Goal: Task Accomplishment & Management: Complete application form

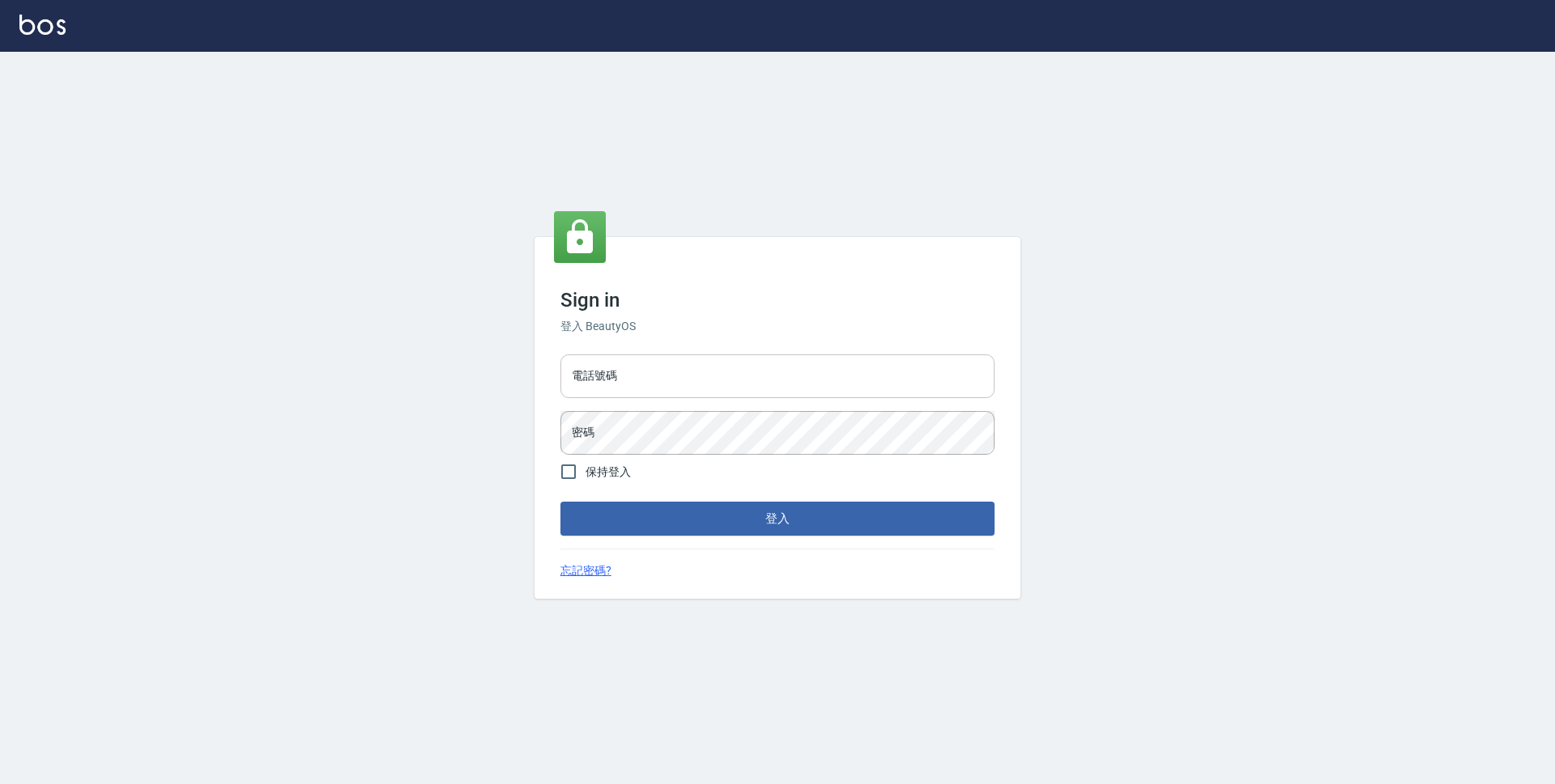
click at [756, 377] on input "電話號碼" at bounding box center [777, 377] width 434 height 44
type input "0423939755"
click at [560, 502] on button "登入" at bounding box center [777, 519] width 434 height 34
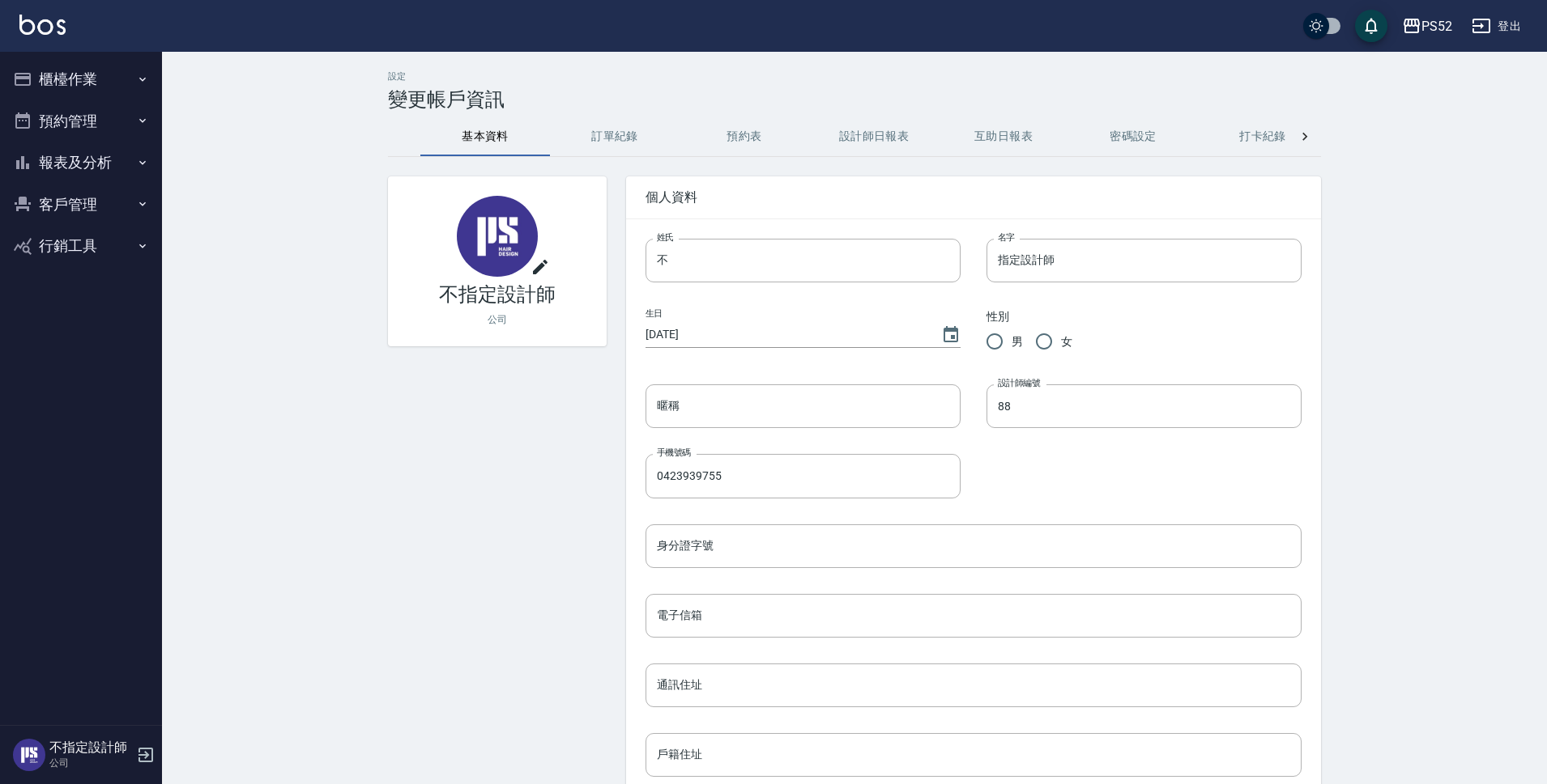
click at [91, 141] on button "預約管理" at bounding box center [81, 122] width 149 height 42
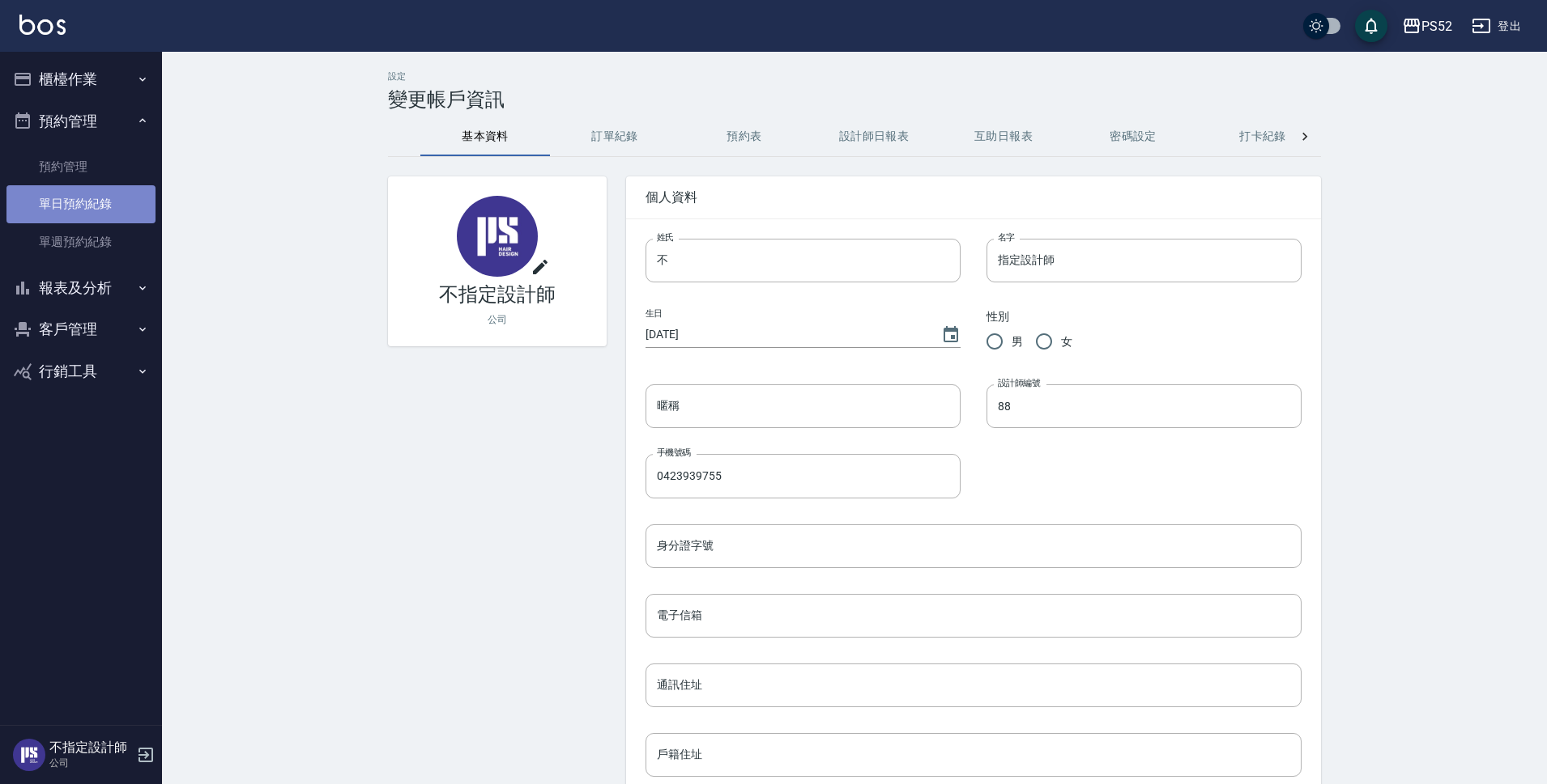
click at [109, 215] on link "單日預約紀錄" at bounding box center [81, 204] width 149 height 38
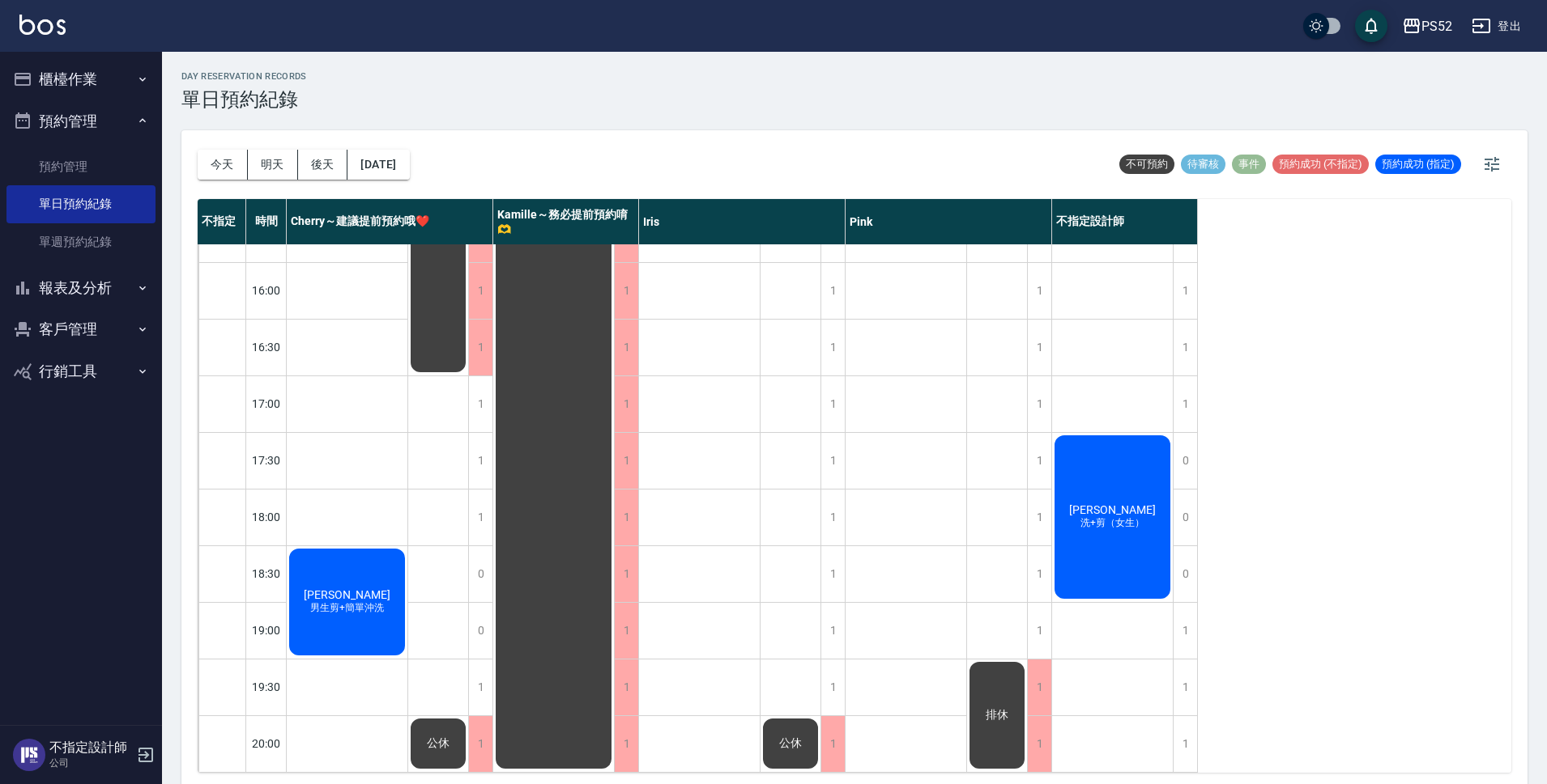
scroll to position [5, 0]
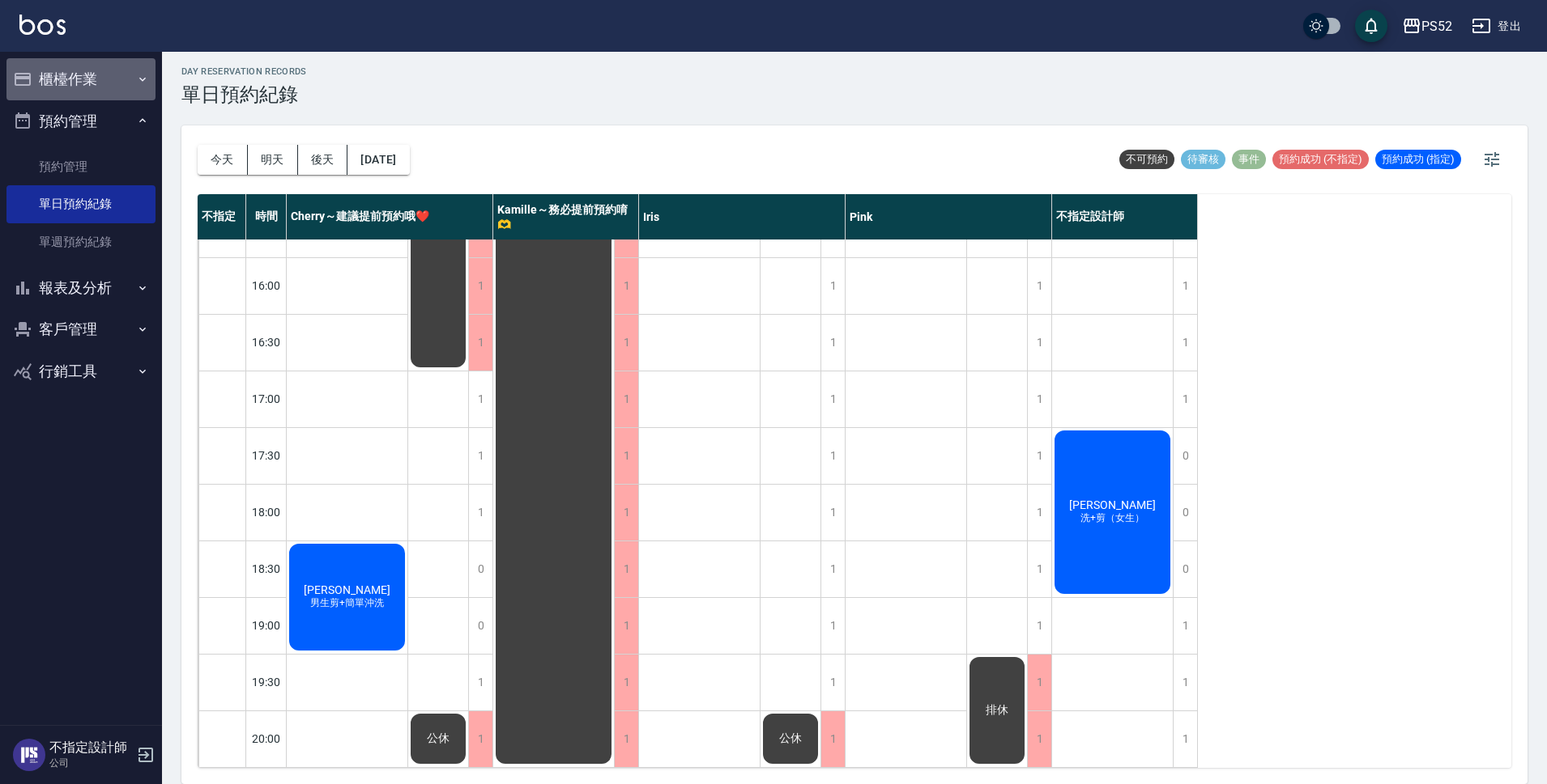
click at [82, 61] on button "櫃檯作業" at bounding box center [81, 80] width 149 height 42
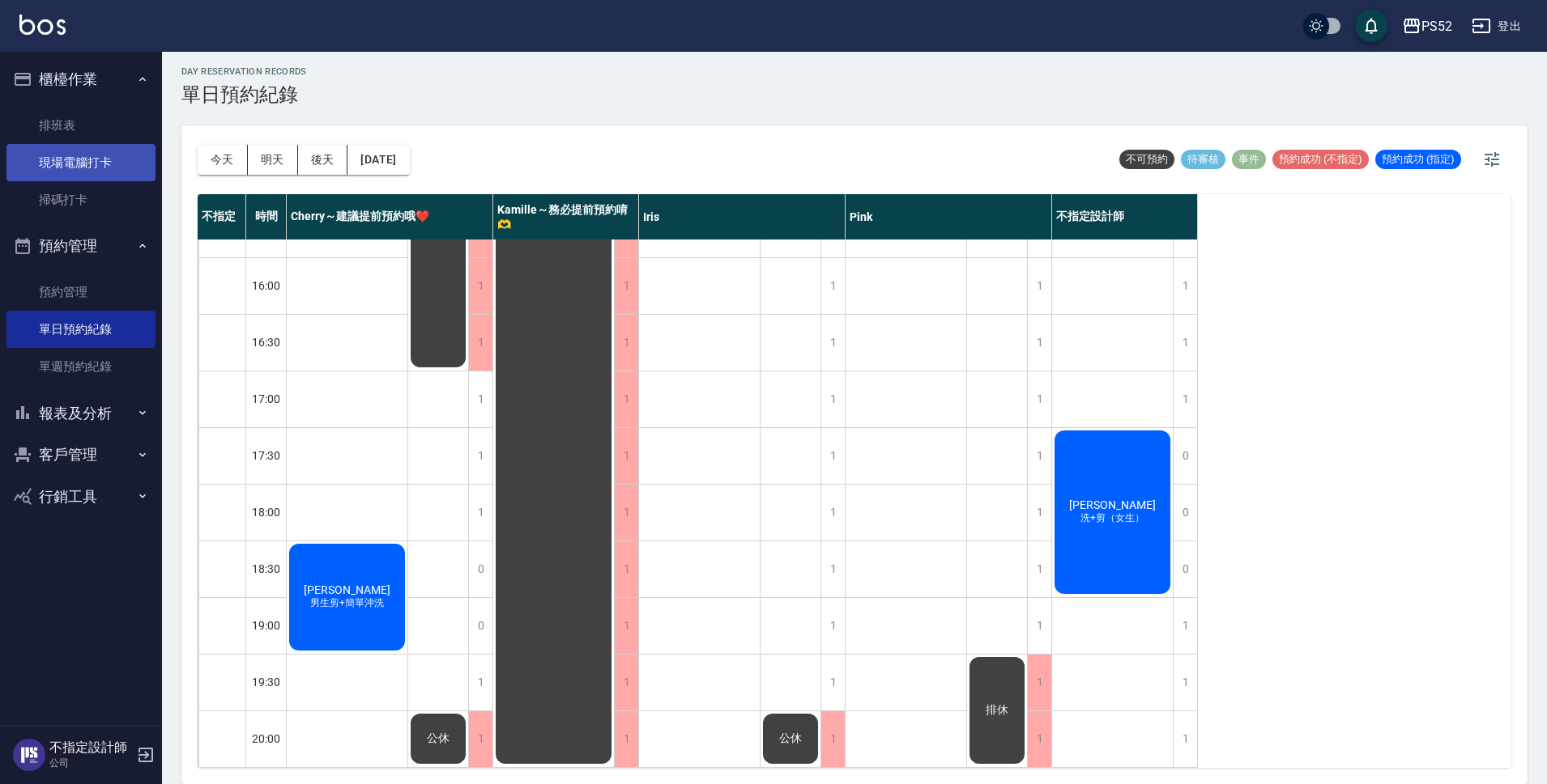
click at [107, 160] on link "現場電腦打卡" at bounding box center [81, 162] width 149 height 38
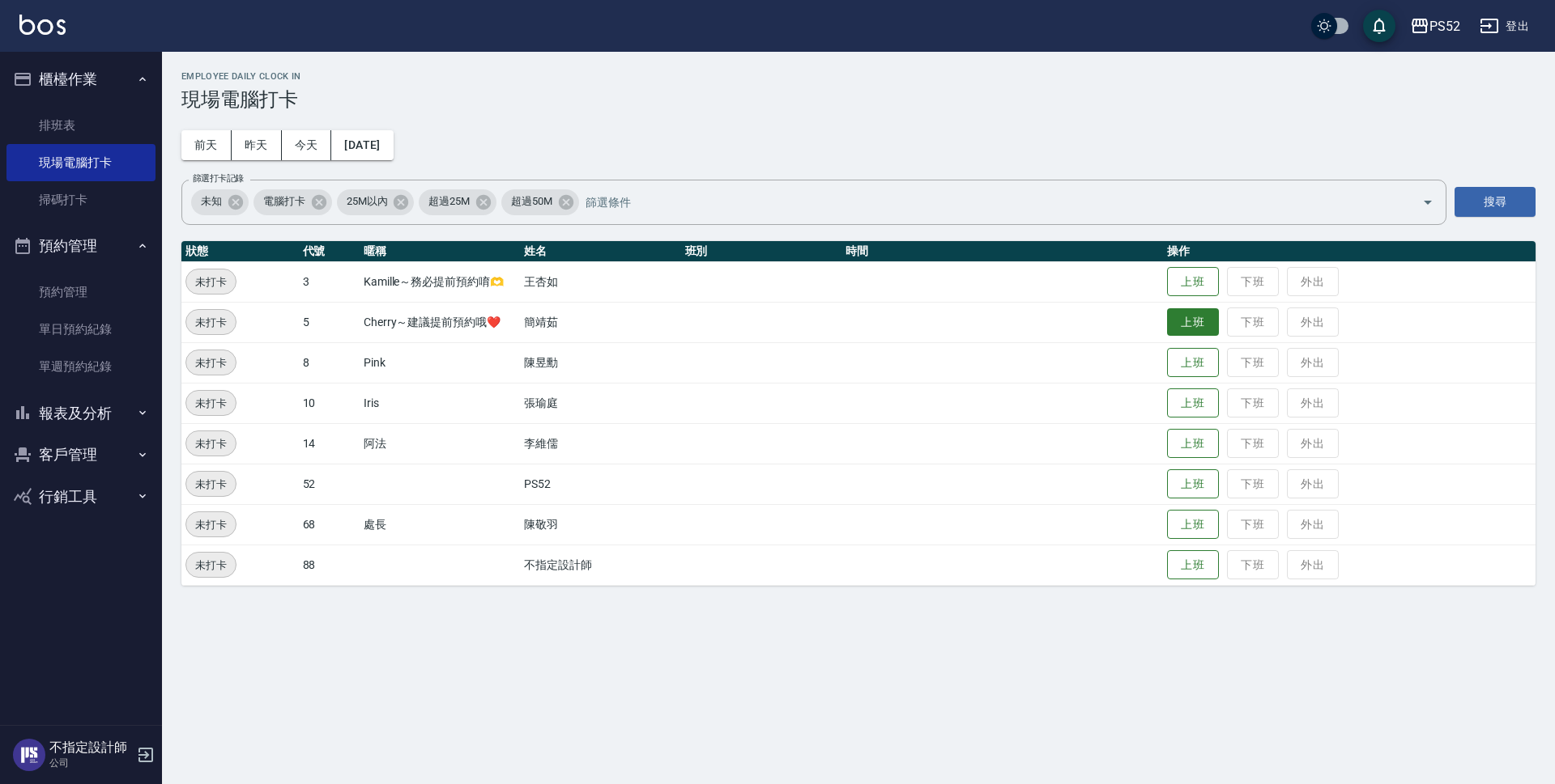
click at [1194, 325] on button "上班" at bounding box center [1193, 322] width 52 height 28
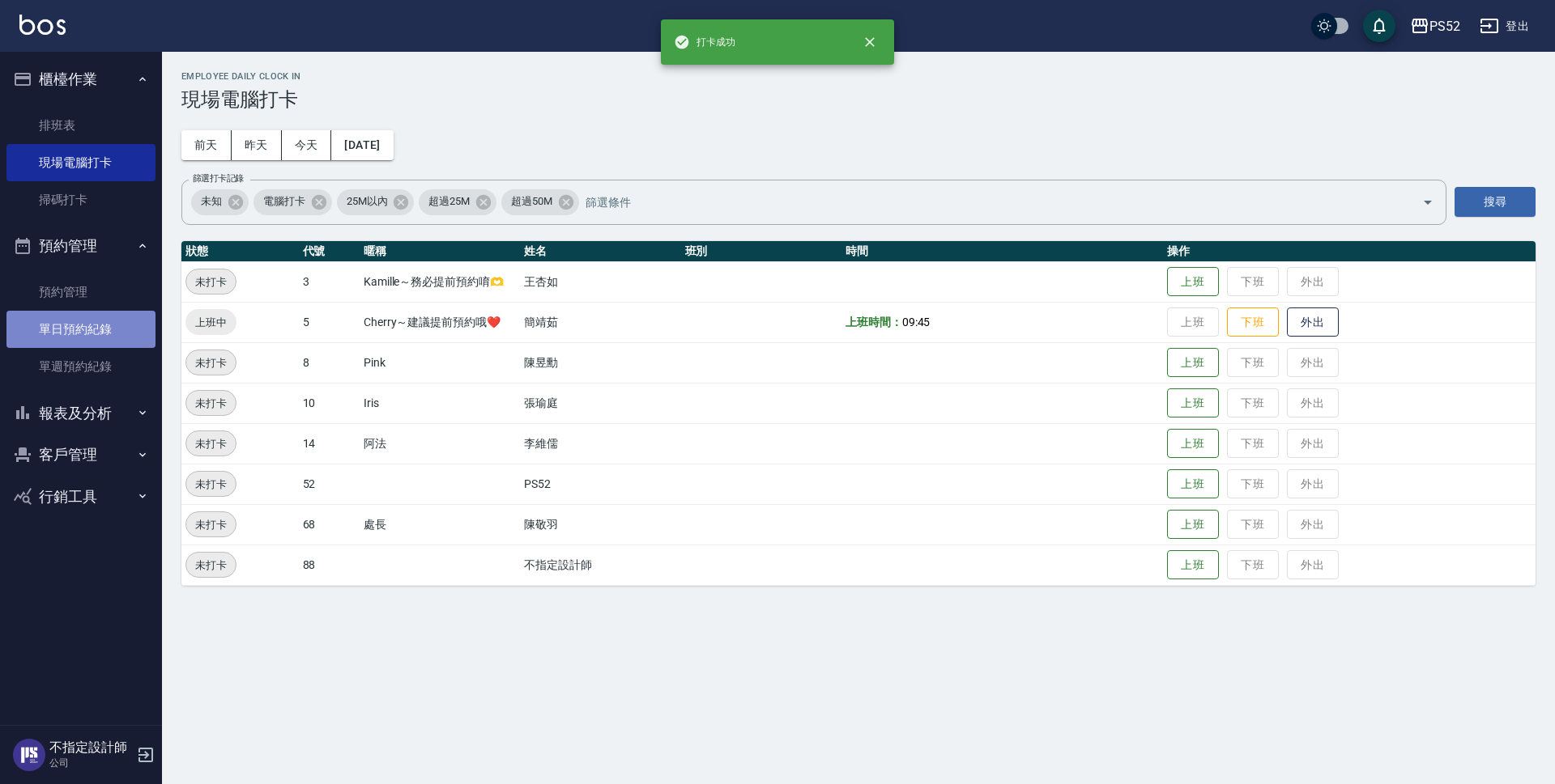
click at [115, 328] on link "單日預約紀錄" at bounding box center [81, 329] width 149 height 38
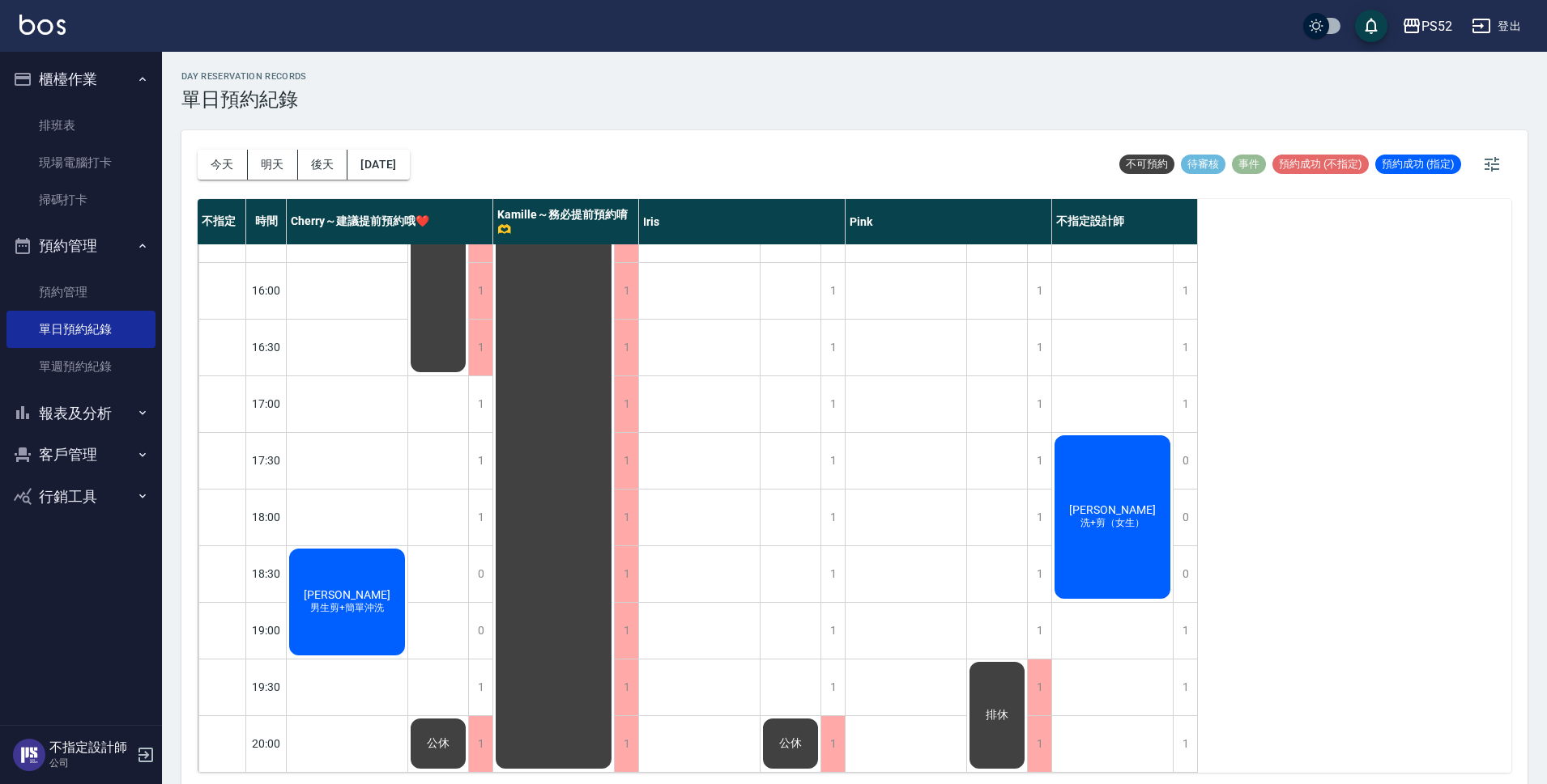
scroll to position [619, 0]
click at [57, 411] on button "報表及分析" at bounding box center [81, 413] width 149 height 42
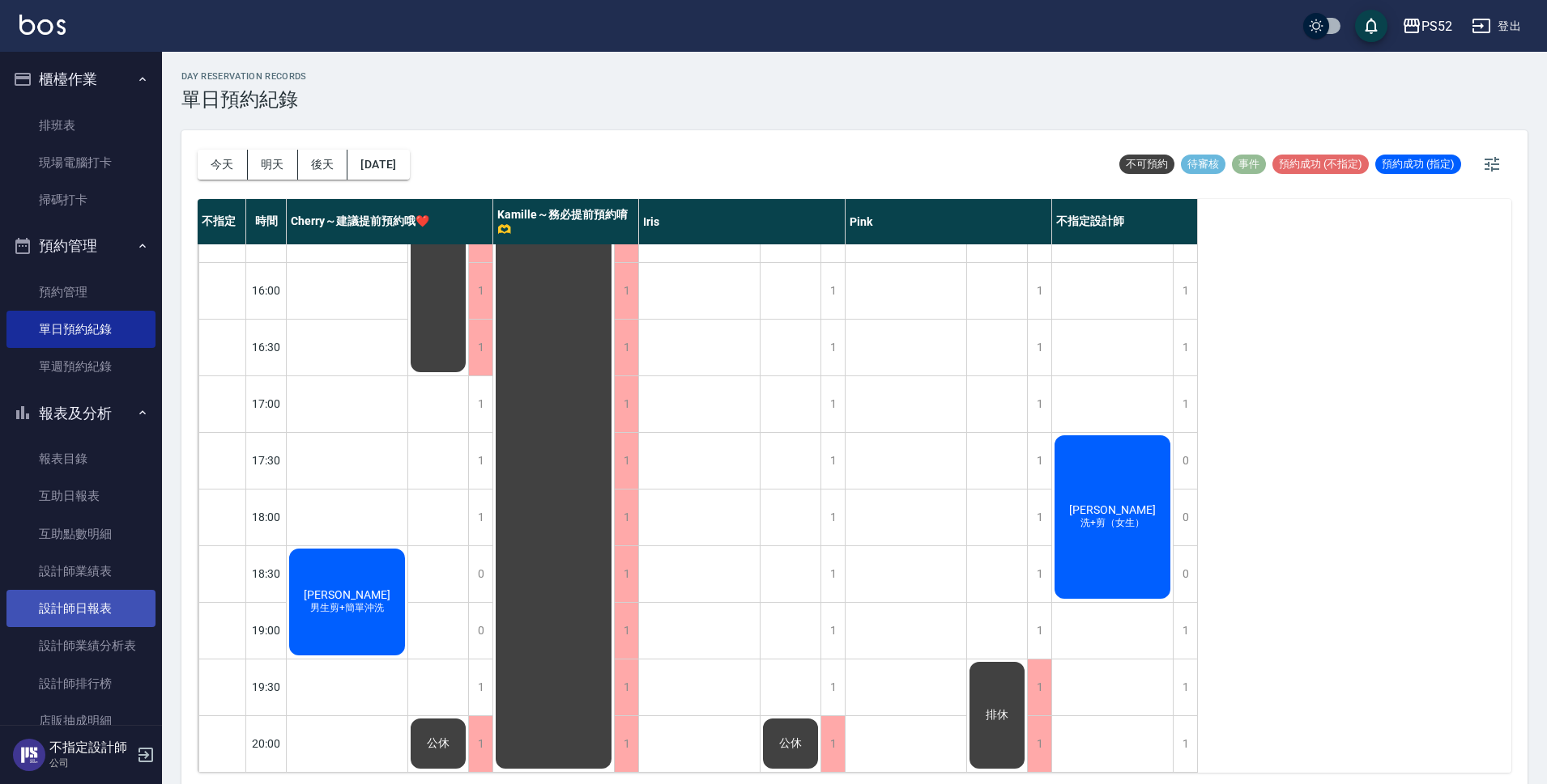
click at [92, 615] on link "設計師日報表" at bounding box center [81, 608] width 149 height 38
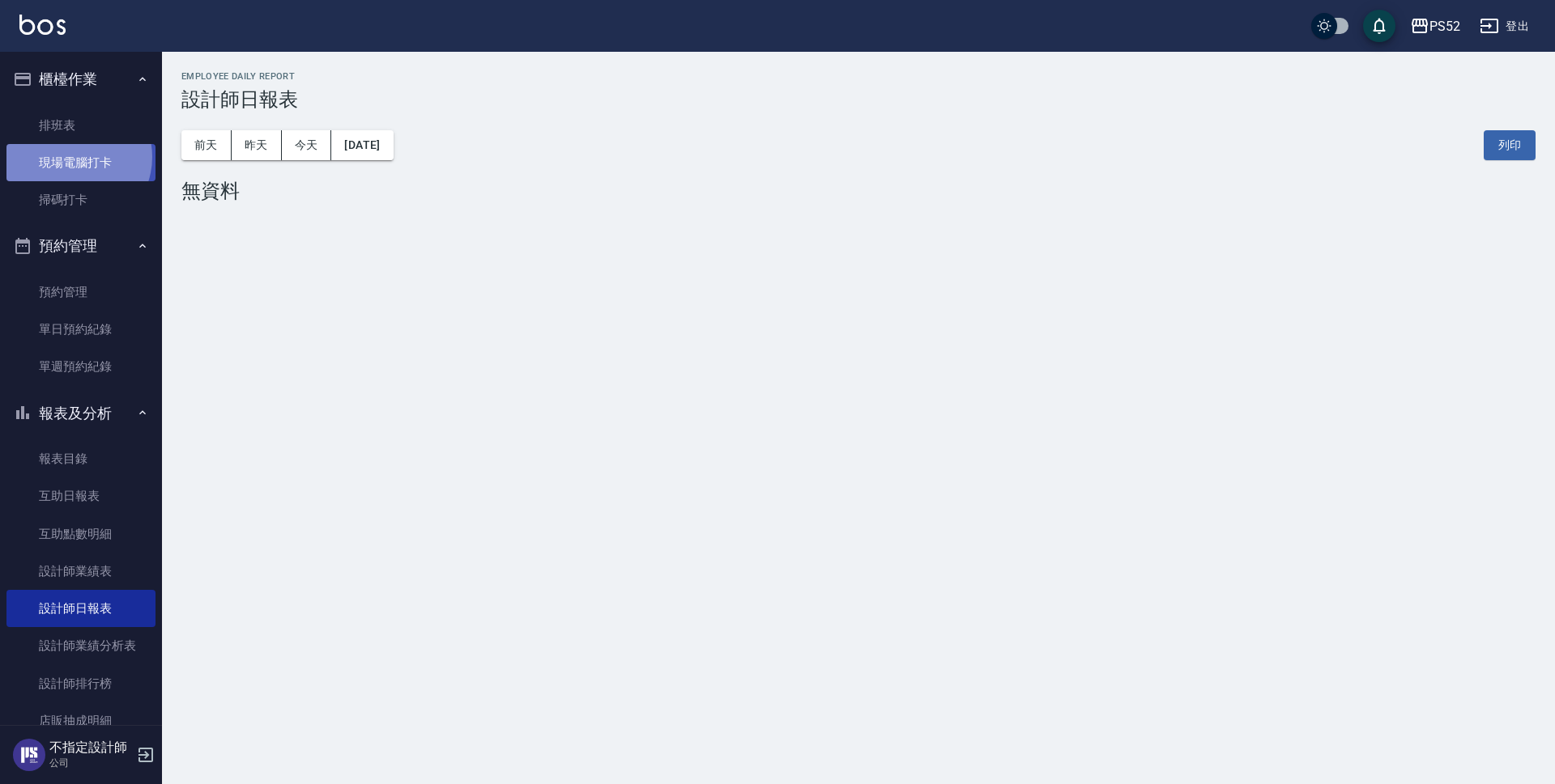
click at [72, 157] on link "現場電腦打卡" at bounding box center [81, 162] width 149 height 38
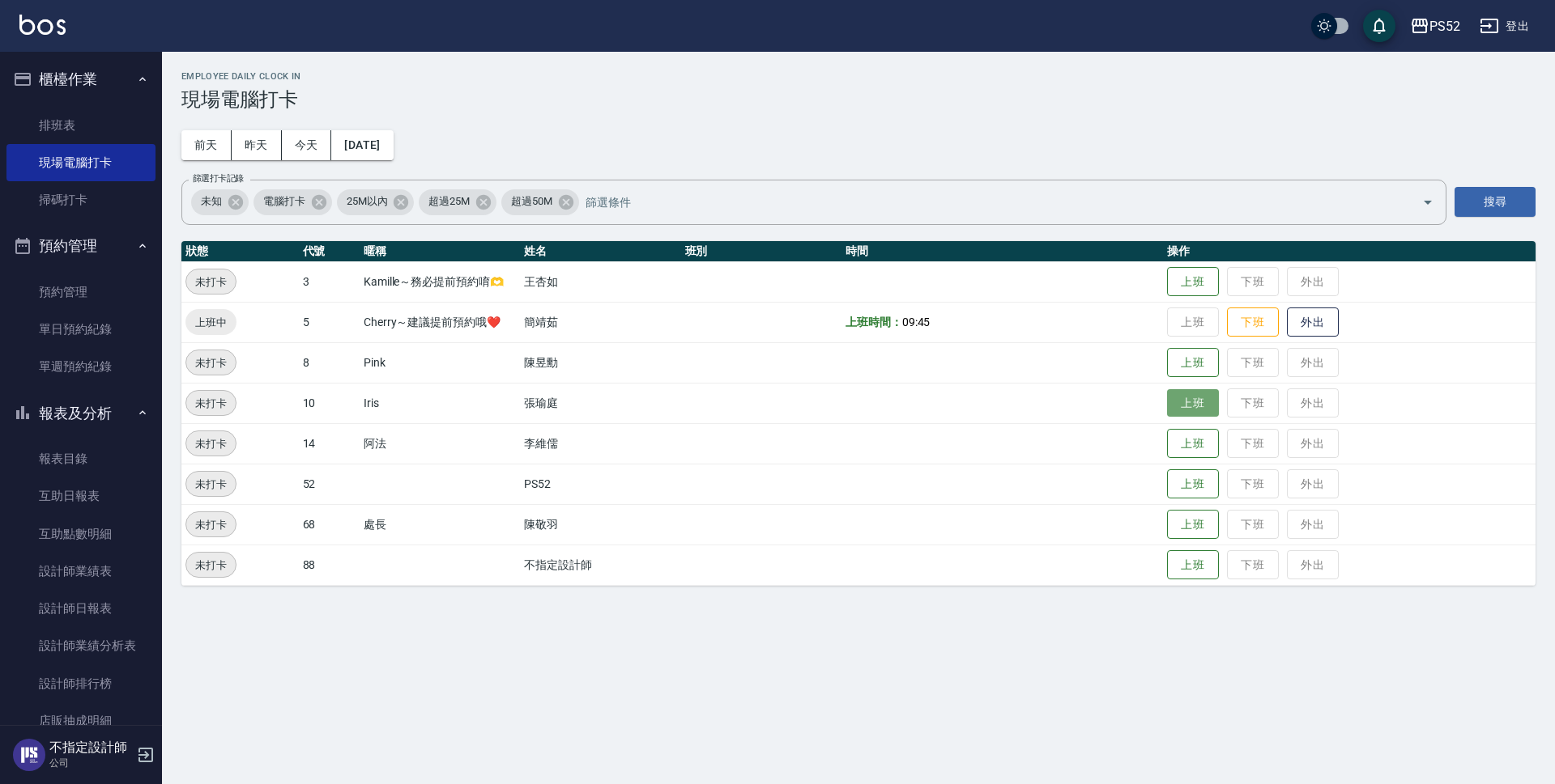
click at [1213, 404] on button "上班" at bounding box center [1193, 403] width 52 height 28
click at [1191, 374] on button "上班" at bounding box center [1193, 362] width 52 height 28
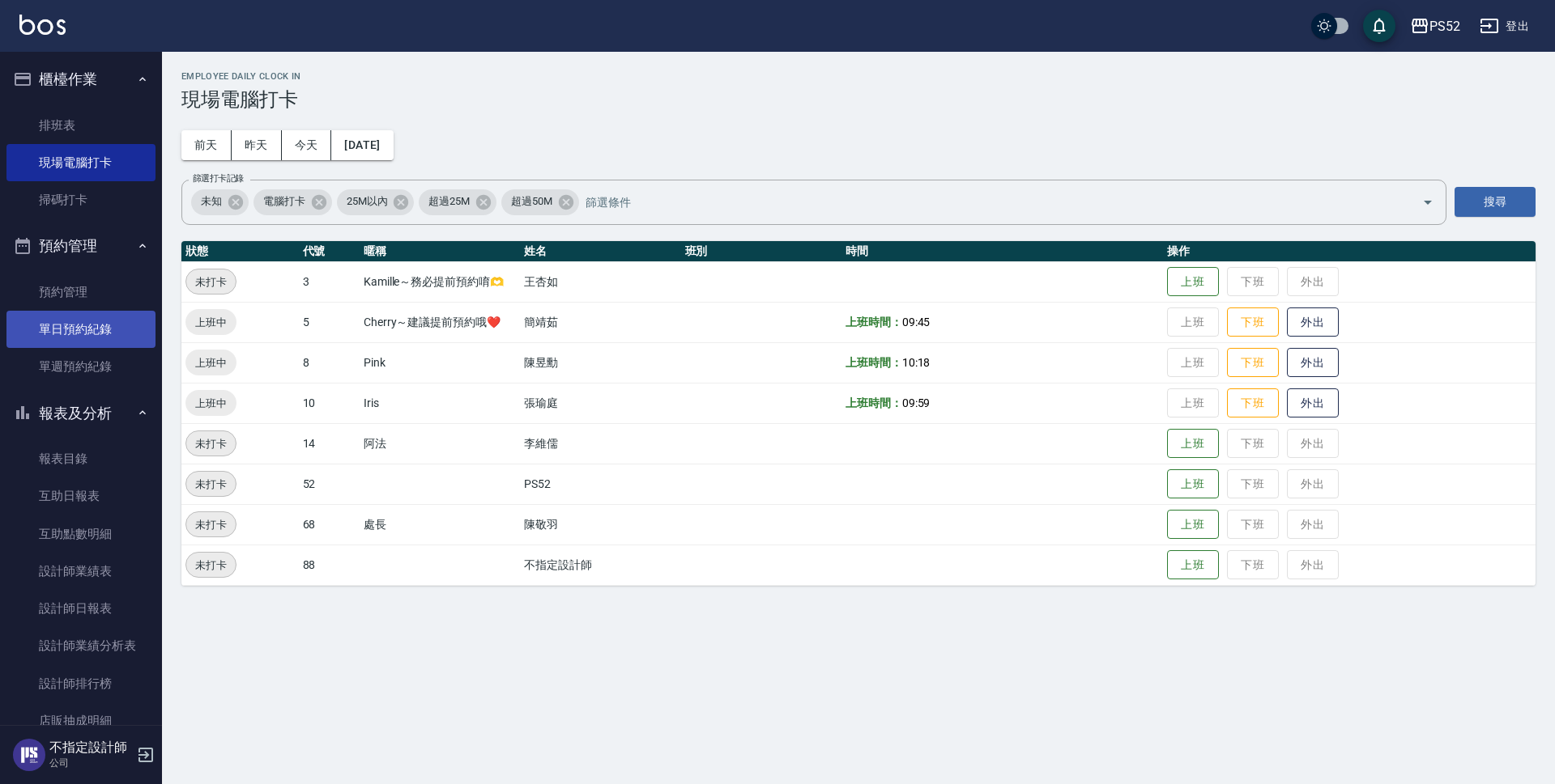
click at [77, 315] on link "單日預約紀錄" at bounding box center [81, 329] width 149 height 38
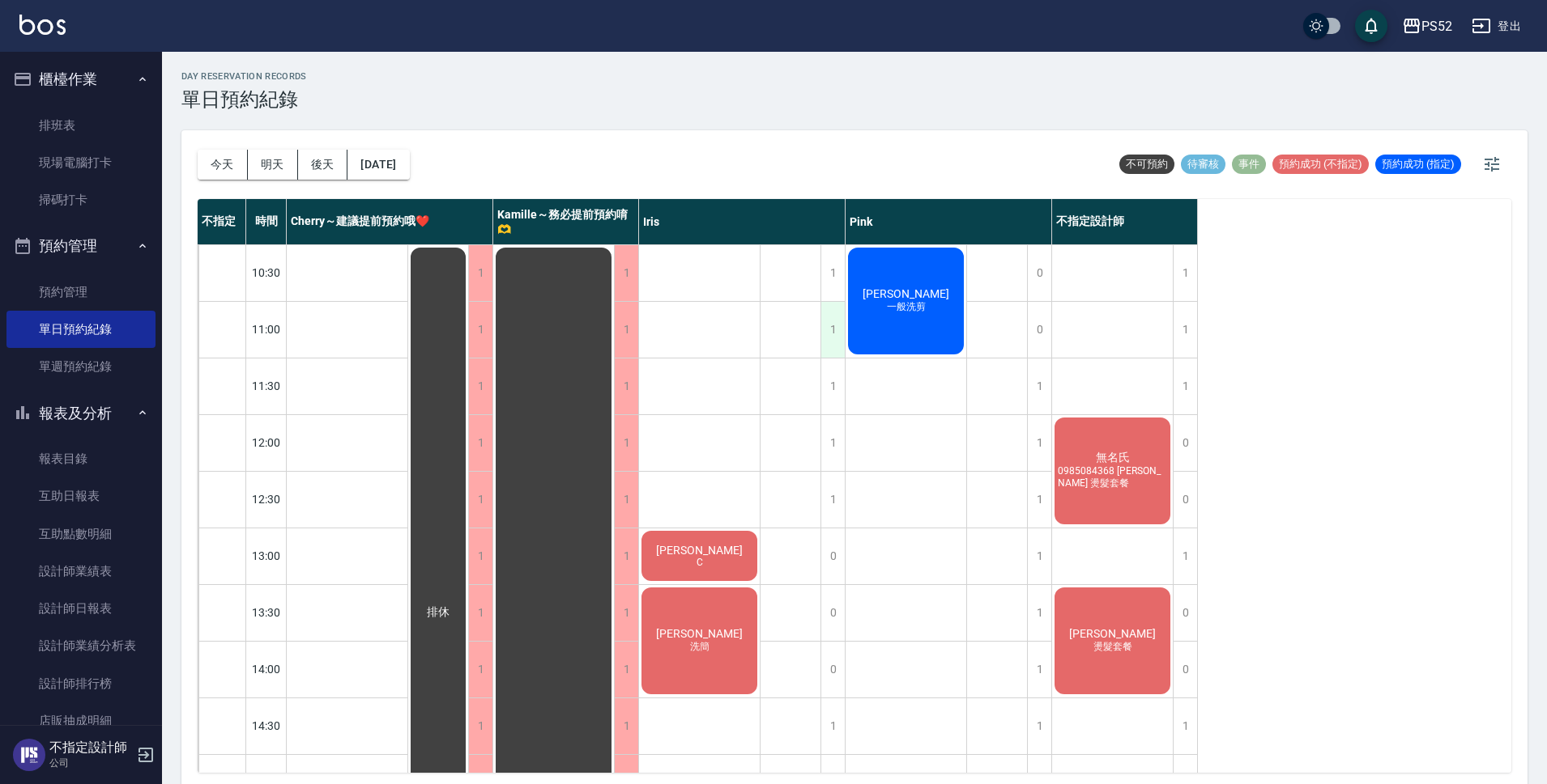
click at [833, 343] on div "1" at bounding box center [832, 329] width 25 height 56
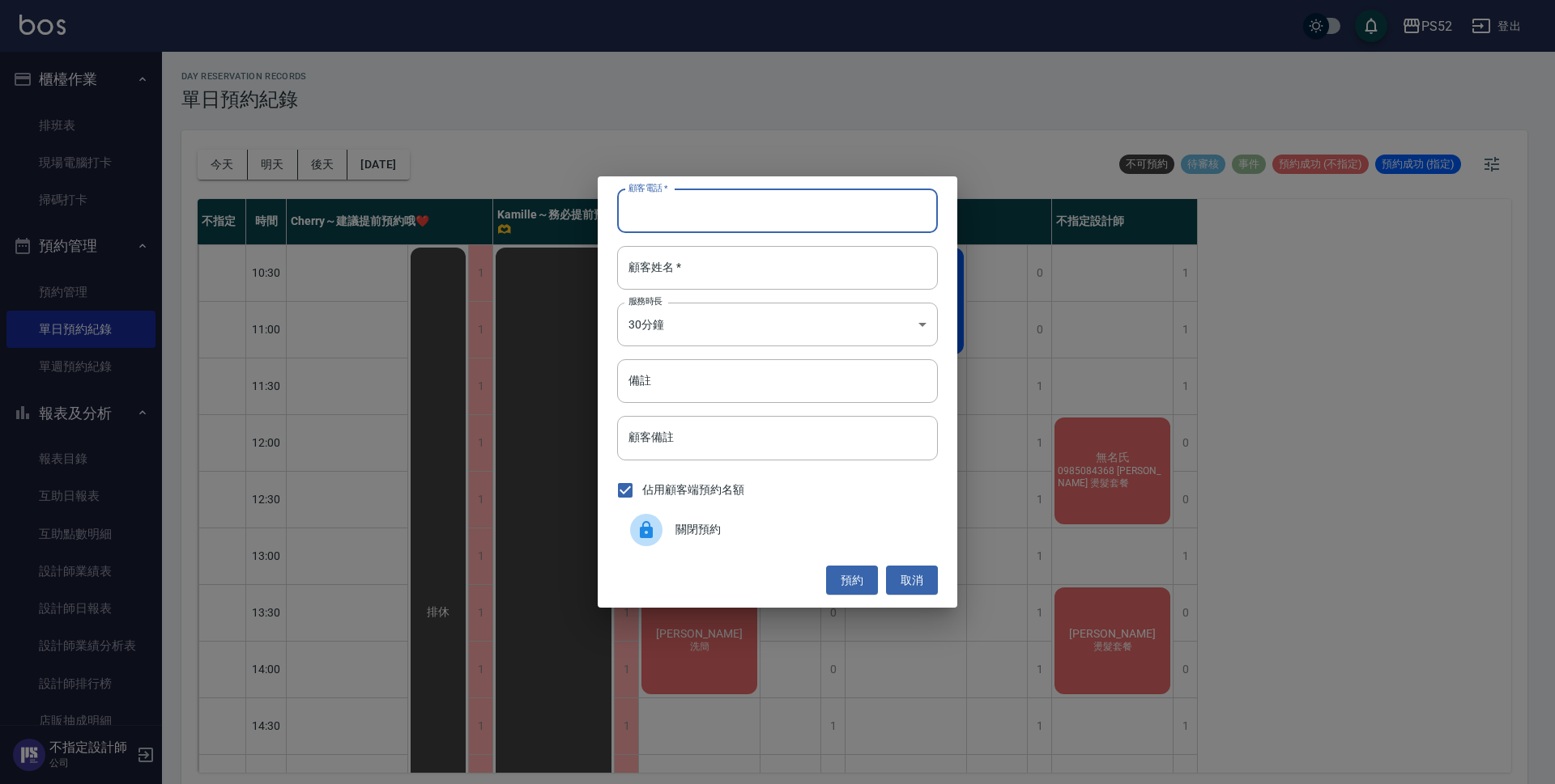
click at [668, 223] on input "顧客電話   *" at bounding box center [777, 211] width 320 height 44
type input "00"
click at [704, 261] on input "顧客姓名   *" at bounding box center [777, 268] width 320 height 44
type input "無"
click at [712, 321] on body "PS52 登出 櫃檯作業 排班表 現場電腦打卡 掃碼打卡 預約管理 預約管理 單日預約紀錄 單週預約紀錄 報表及分析 報表目錄 互助日報表 互助點數明細 設計…" at bounding box center [777, 394] width 1555 height 789
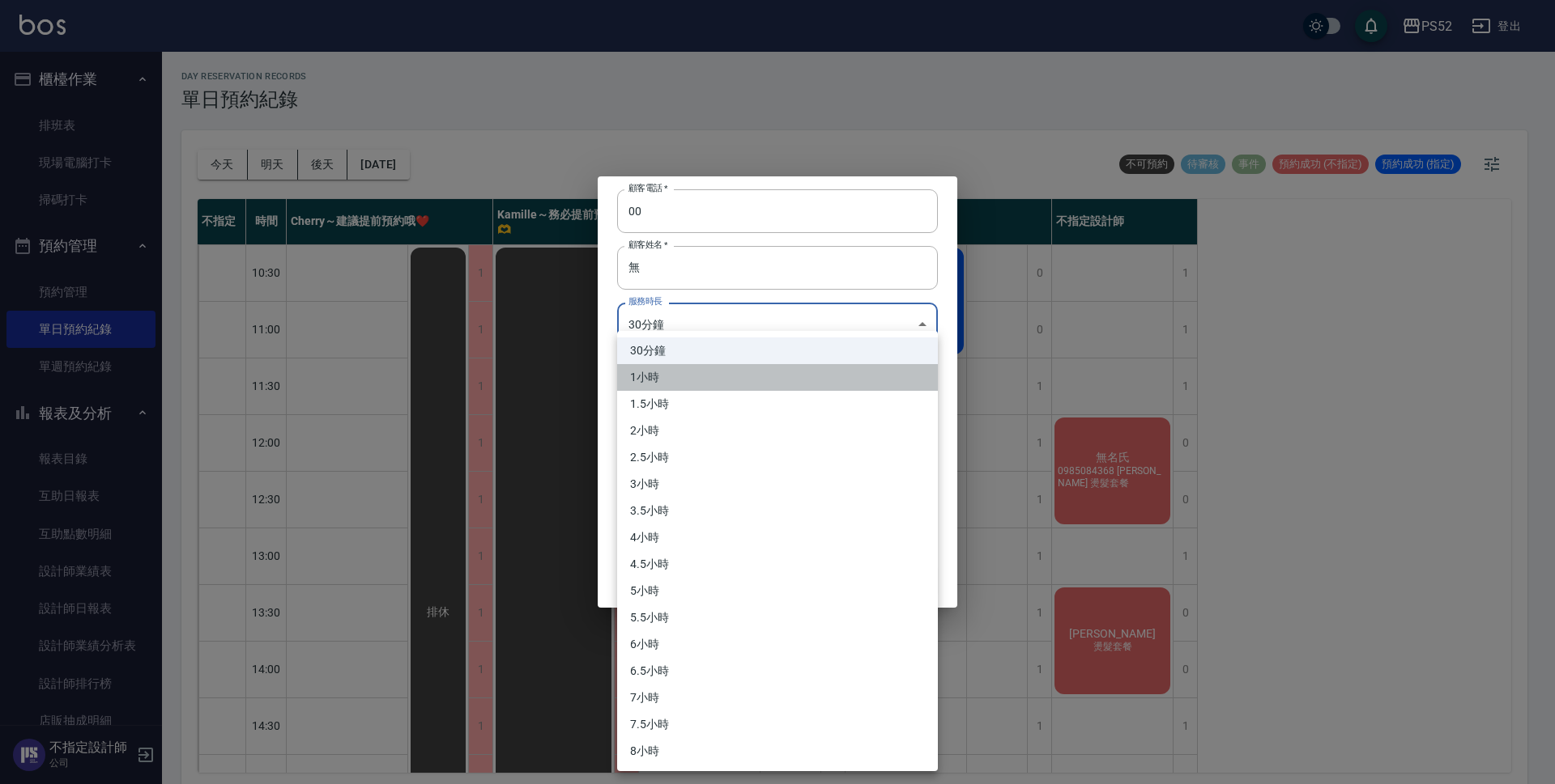
click at [708, 375] on li "1小時" at bounding box center [777, 377] width 320 height 27
type input "2"
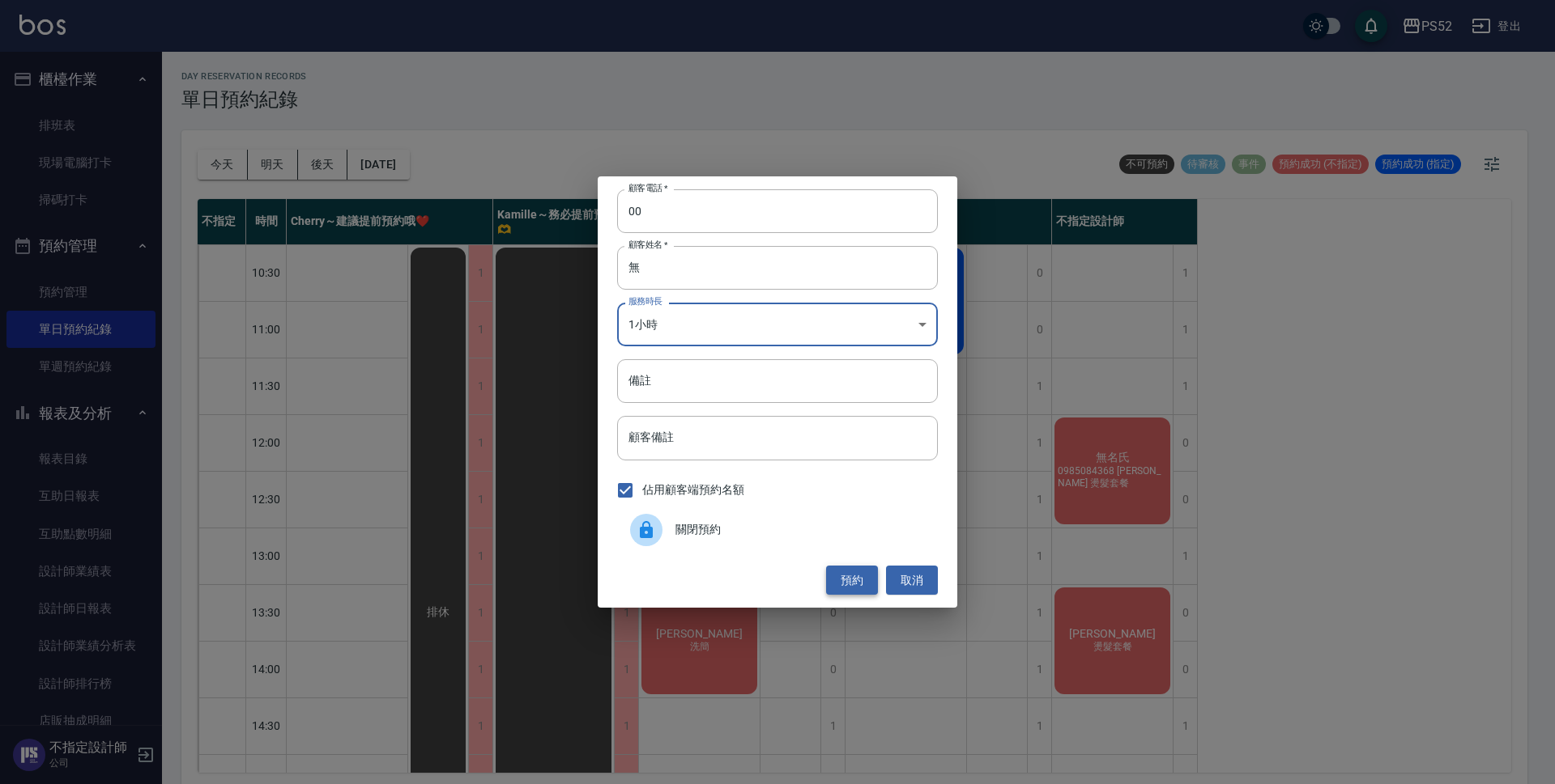
click at [852, 582] on button "預約" at bounding box center [852, 580] width 52 height 30
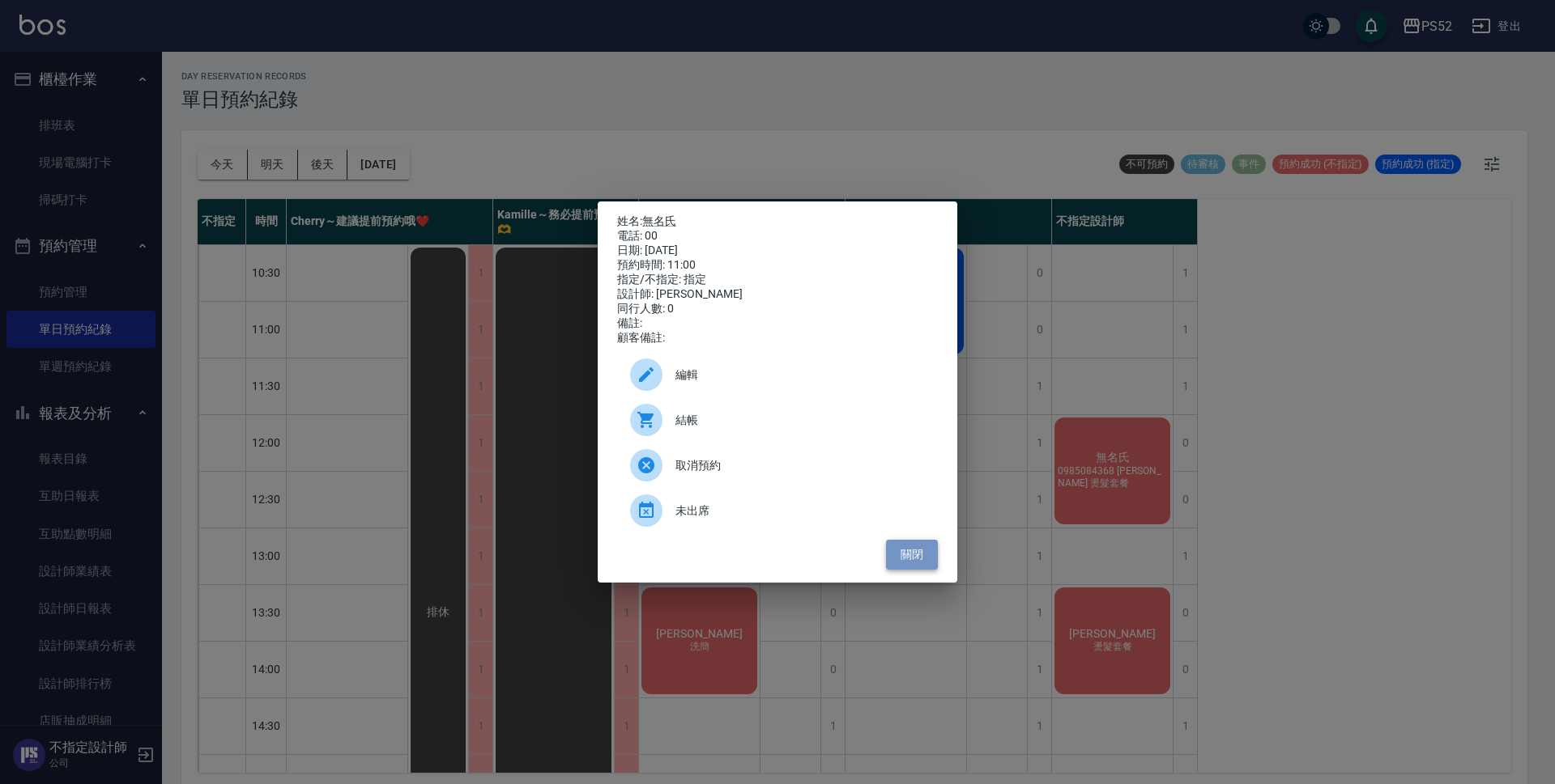
click at [923, 567] on button "關閉" at bounding box center [912, 554] width 52 height 30
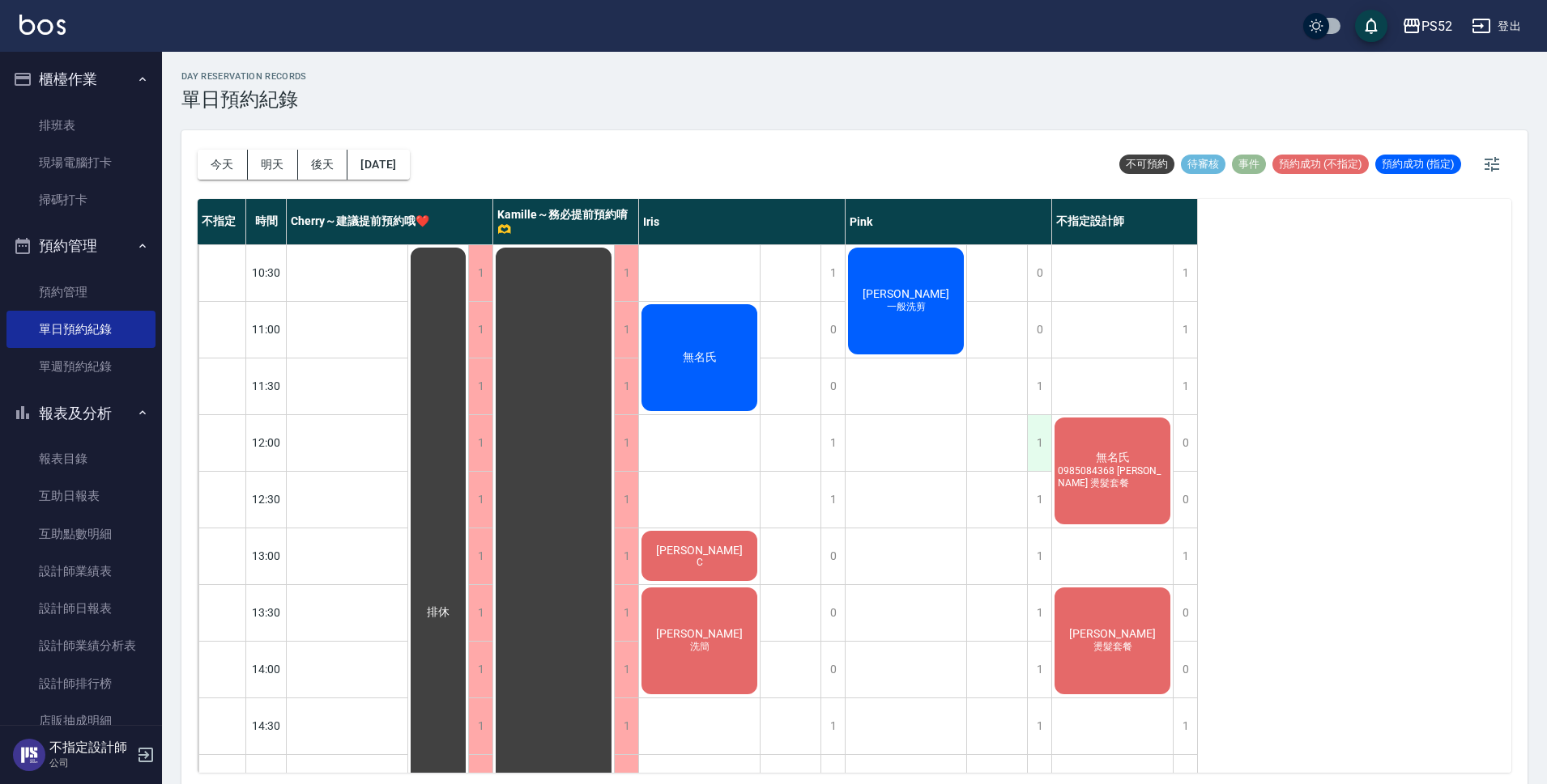
click at [1040, 446] on div "1" at bounding box center [1039, 443] width 25 height 56
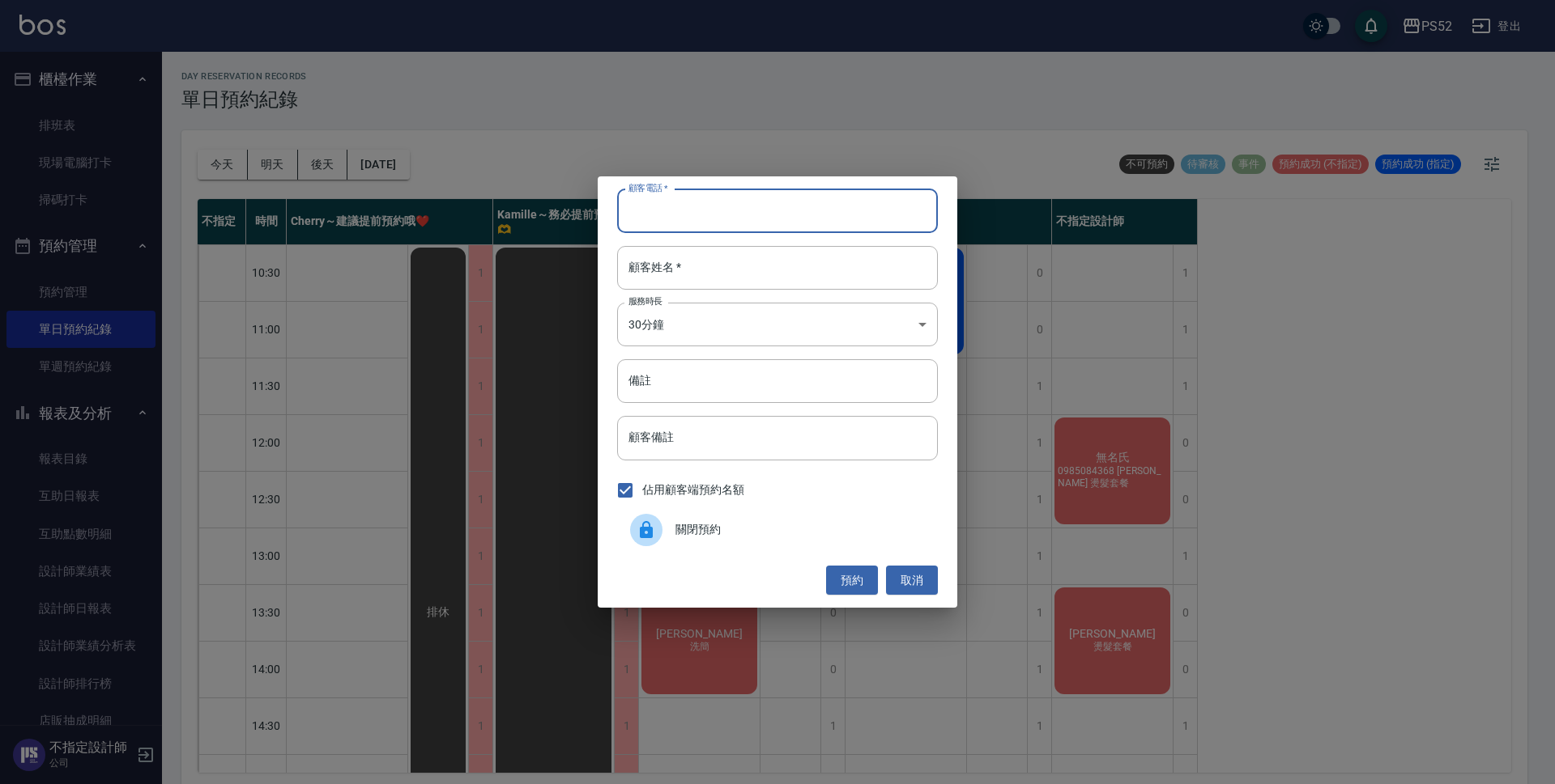
click at [784, 209] on input "顧客電話   *" at bounding box center [777, 211] width 320 height 44
type input "00"
click at [777, 256] on input "顧客姓名   *" at bounding box center [777, 268] width 320 height 44
type input "無"
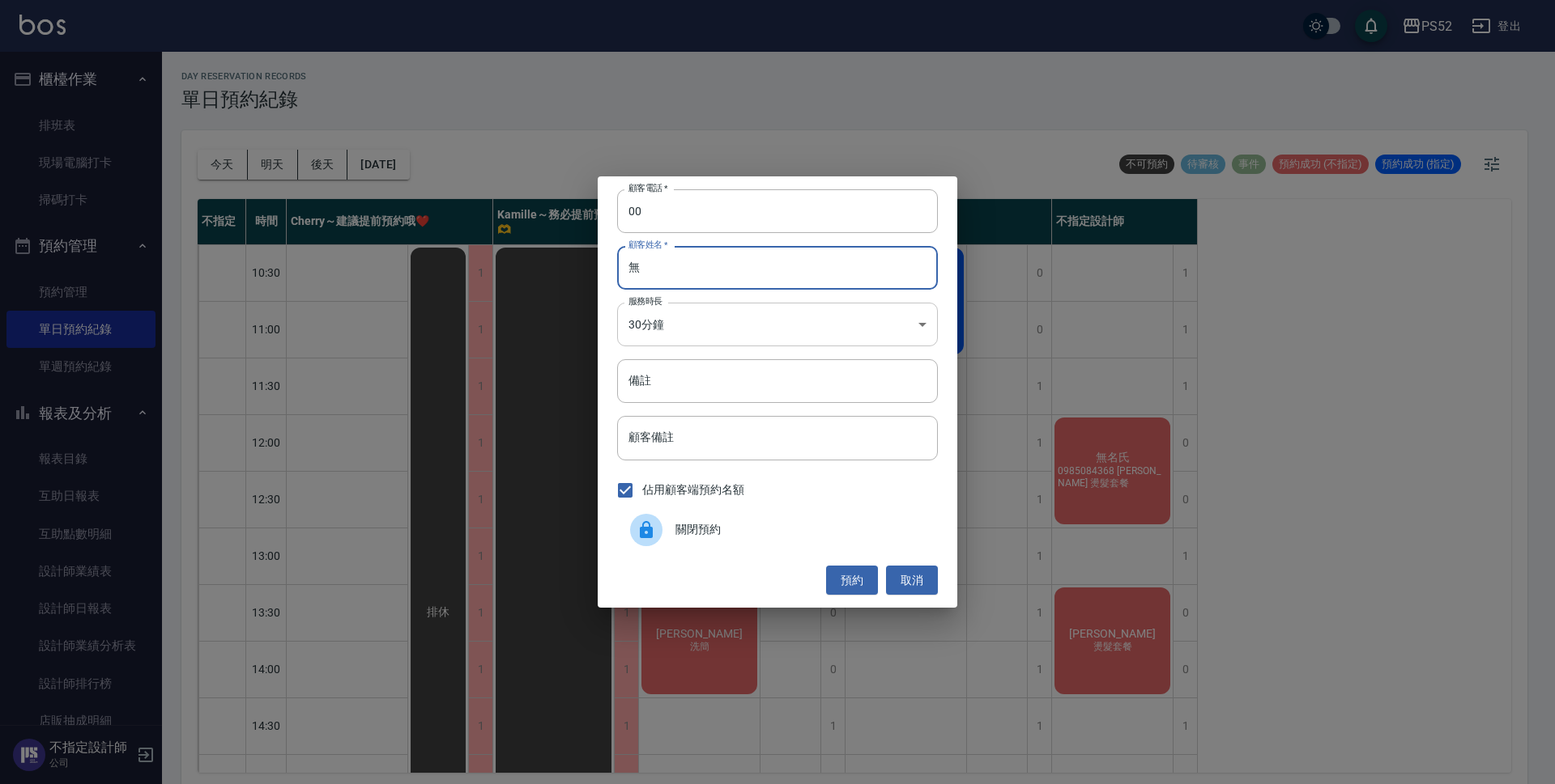
click at [751, 314] on body "PS52 登出 櫃檯作業 排班表 現場電腦打卡 掃碼打卡 預約管理 預約管理 單日預約紀錄 單週預約紀錄 報表及分析 報表目錄 互助日報表 互助點數明細 設計…" at bounding box center [777, 394] width 1555 height 789
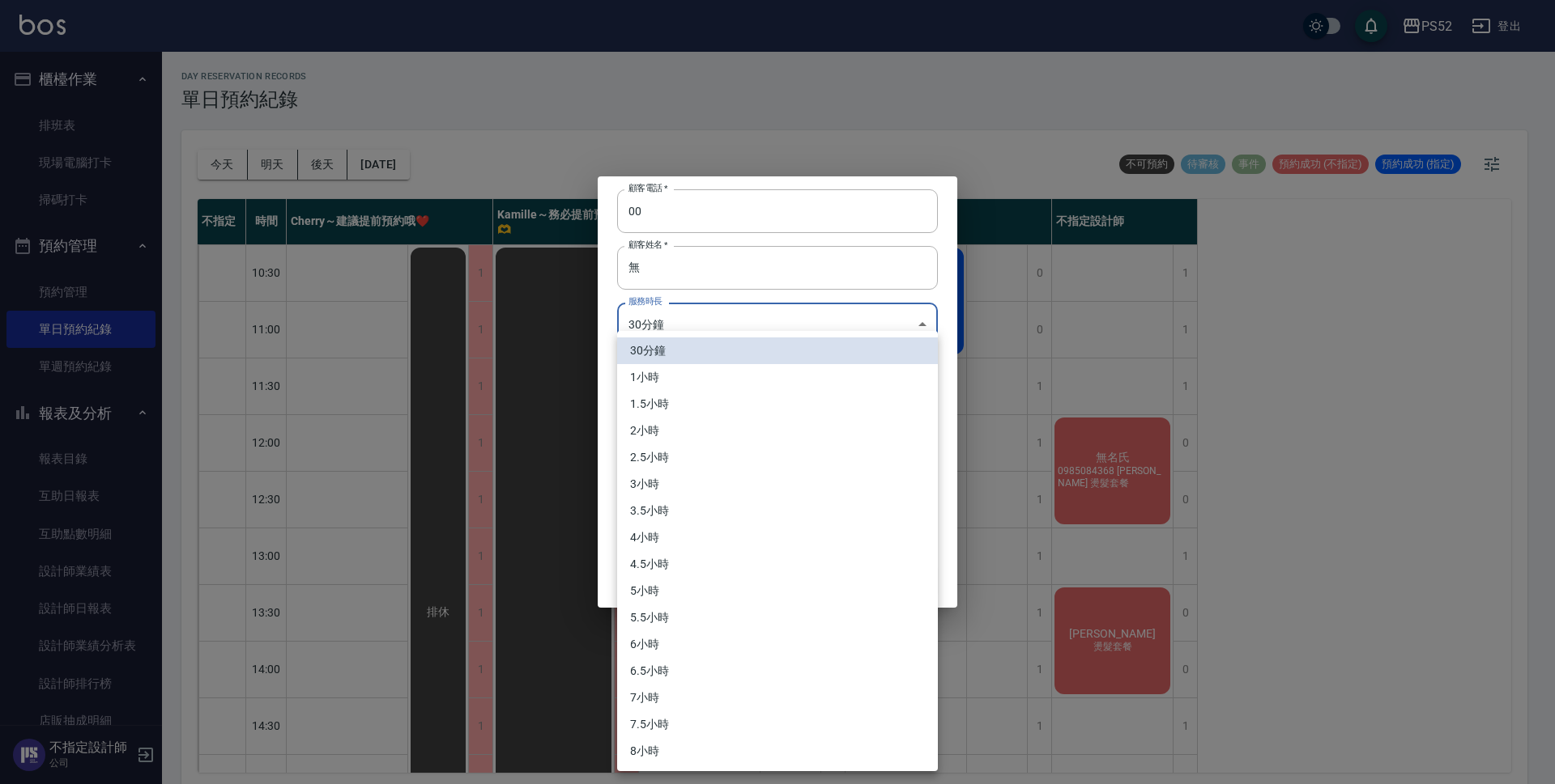
click at [706, 376] on li "1小時" at bounding box center [777, 377] width 320 height 27
type input "2"
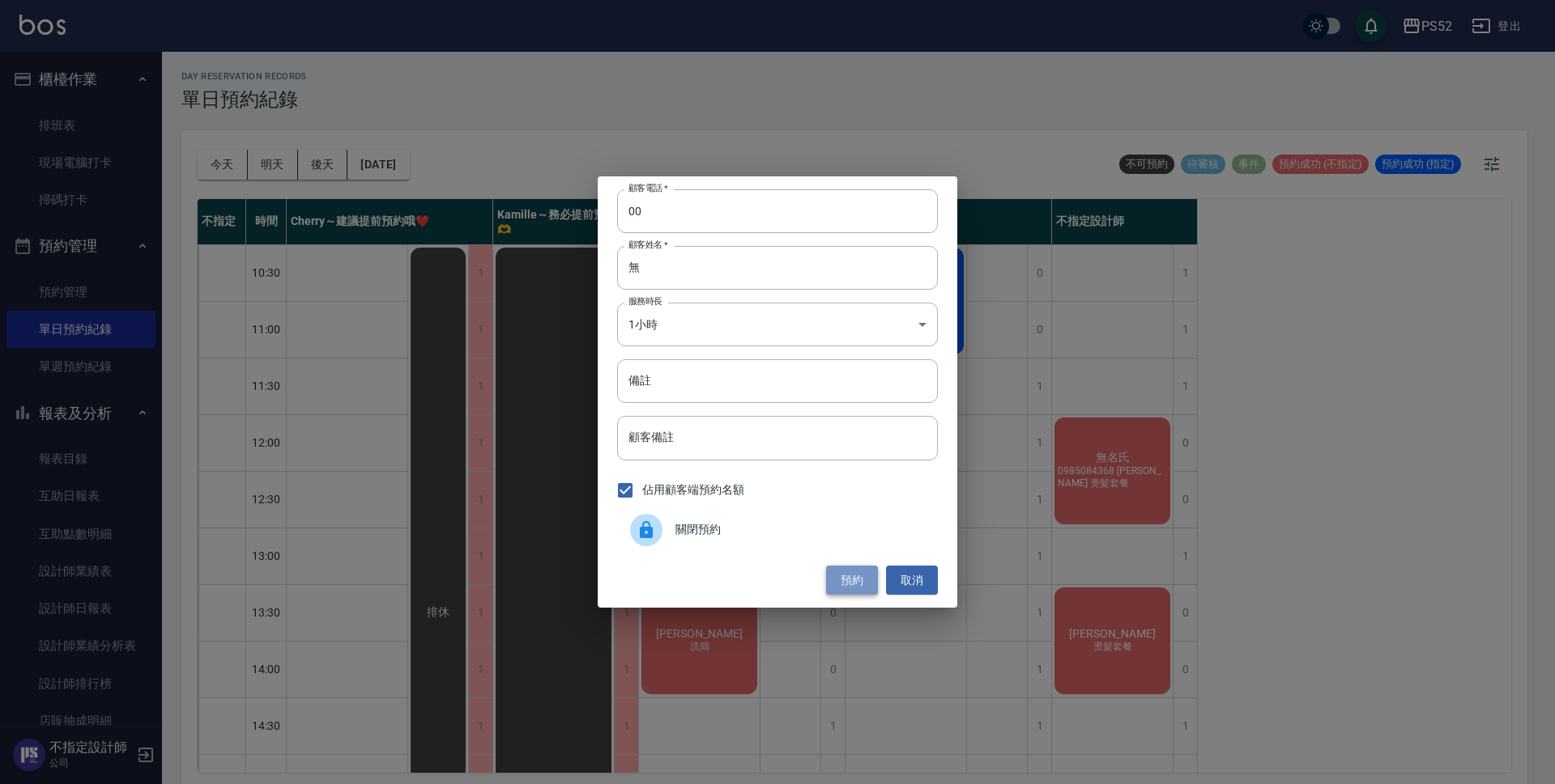
click at [858, 582] on button "預約" at bounding box center [852, 580] width 52 height 30
